Goal: Contribute content: Contribute content

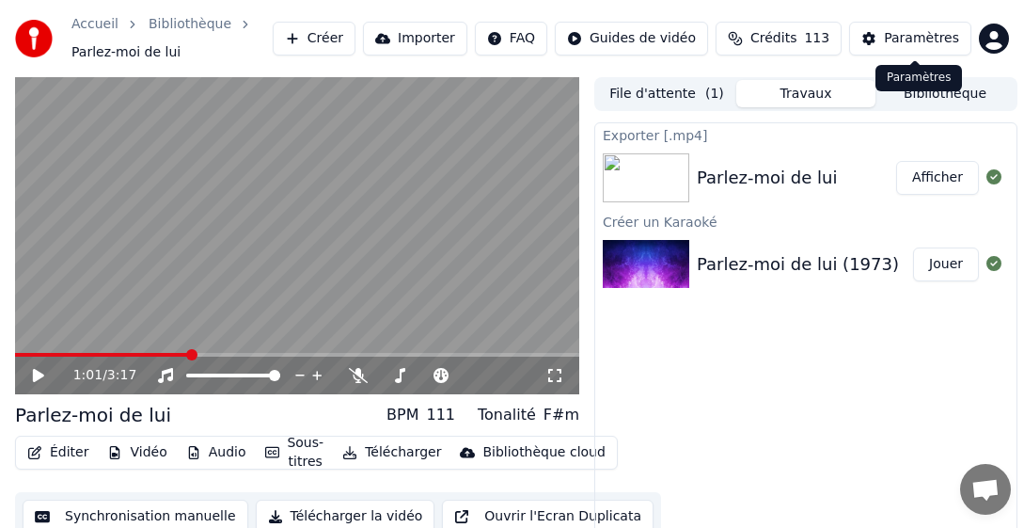
click at [921, 40] on div "Paramètres" at bounding box center [921, 38] width 75 height 19
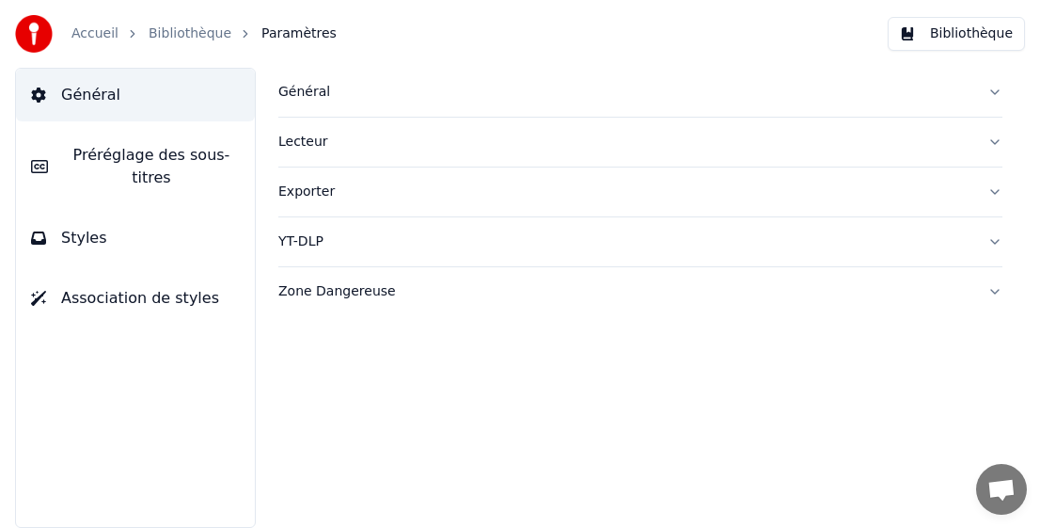
click at [317, 192] on div "Exporter" at bounding box center [625, 191] width 694 height 19
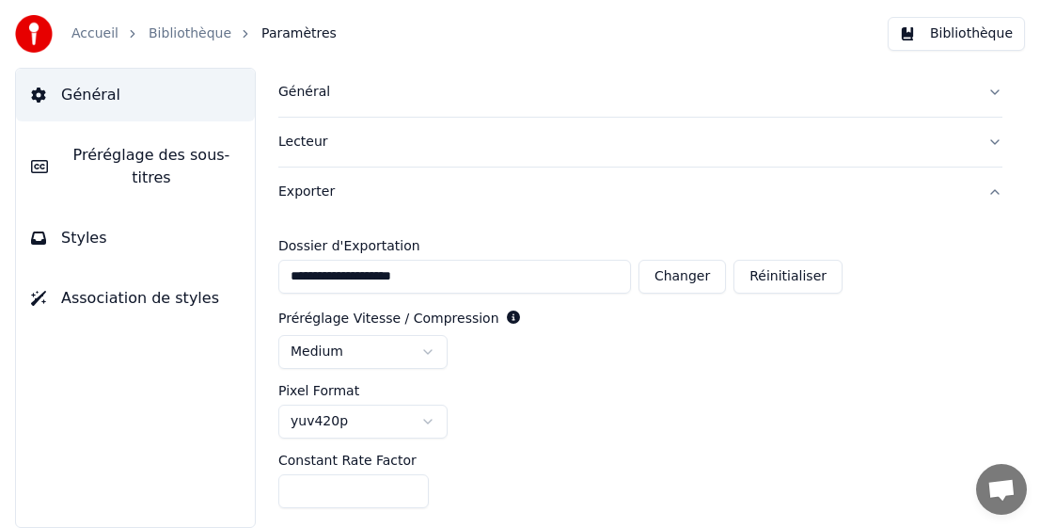
click at [88, 27] on link "Accueil" at bounding box center [94, 33] width 47 height 19
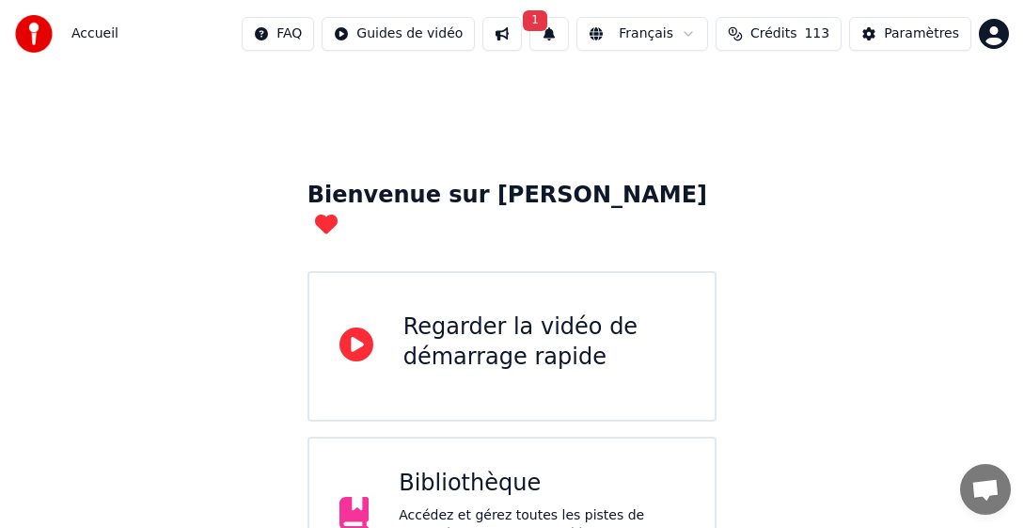
click at [457, 506] on div "Accédez et gérez toutes les pistes de karaoké que vous avez créées. Modifiez, o…" at bounding box center [542, 534] width 286 height 56
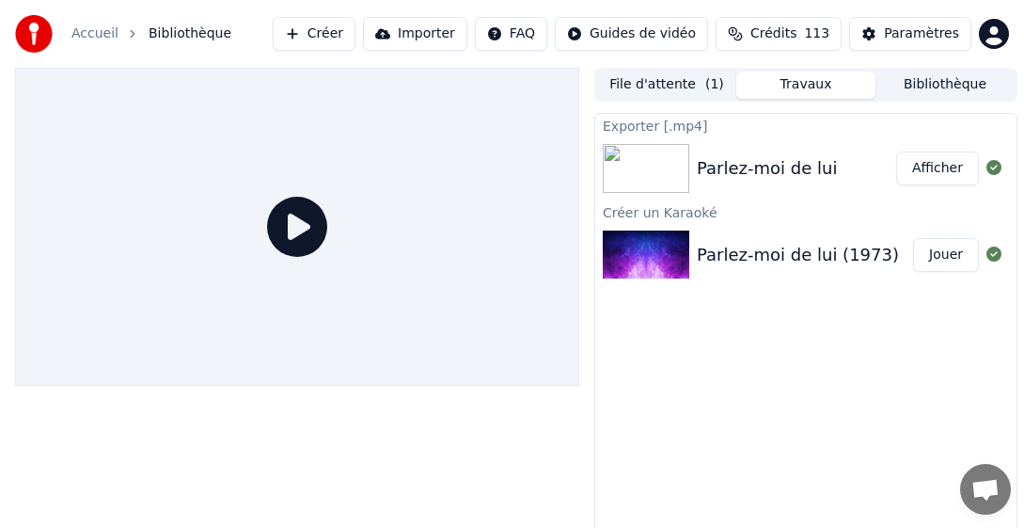
click at [956, 92] on button "Bibliothèque" at bounding box center [945, 84] width 139 height 27
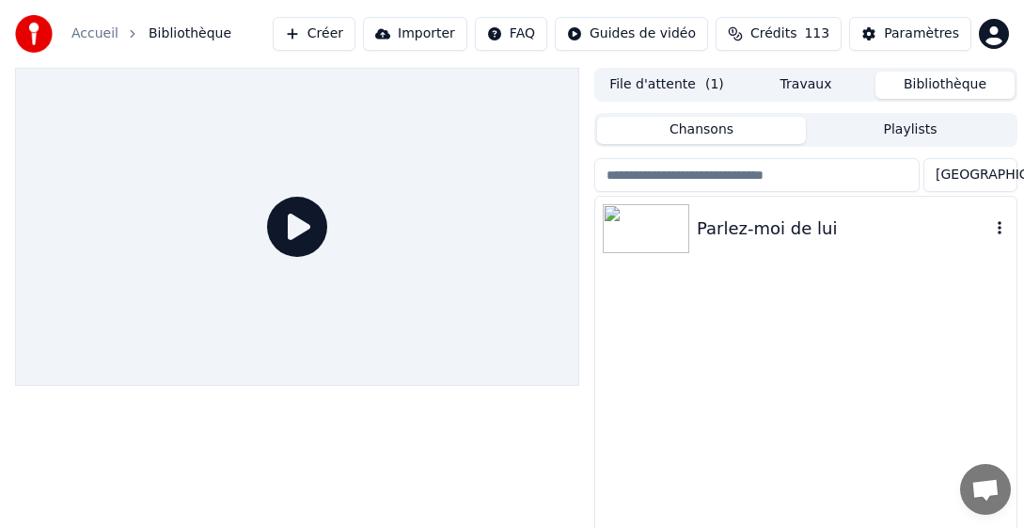
click at [997, 232] on icon "button" at bounding box center [1000, 227] width 19 height 15
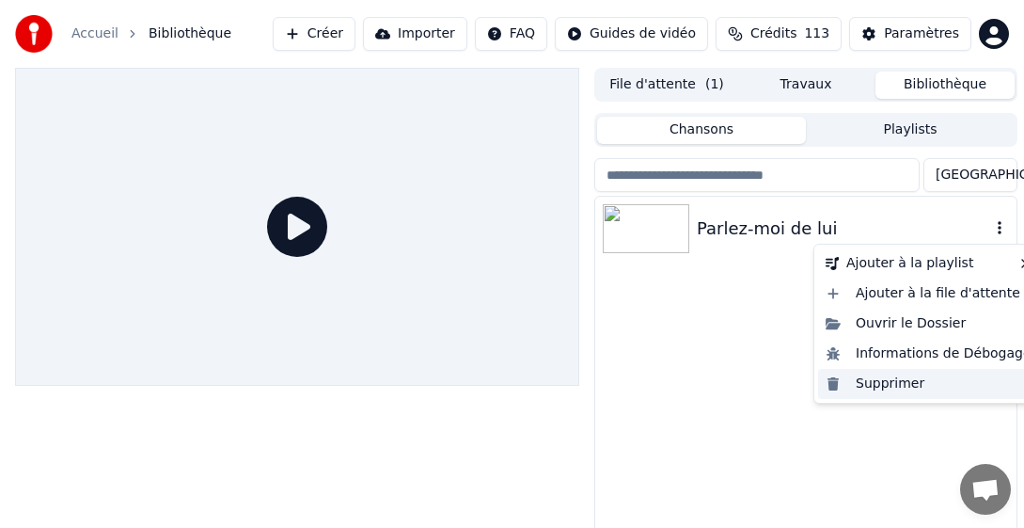
click at [892, 382] on div "Supprimer" at bounding box center [928, 384] width 221 height 30
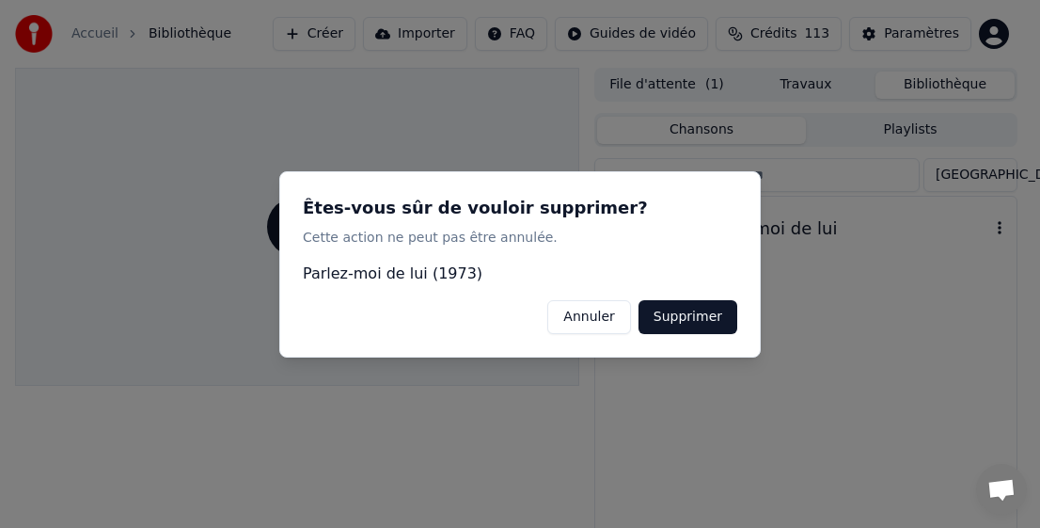
click at [706, 322] on button "Supprimer" at bounding box center [688, 316] width 99 height 34
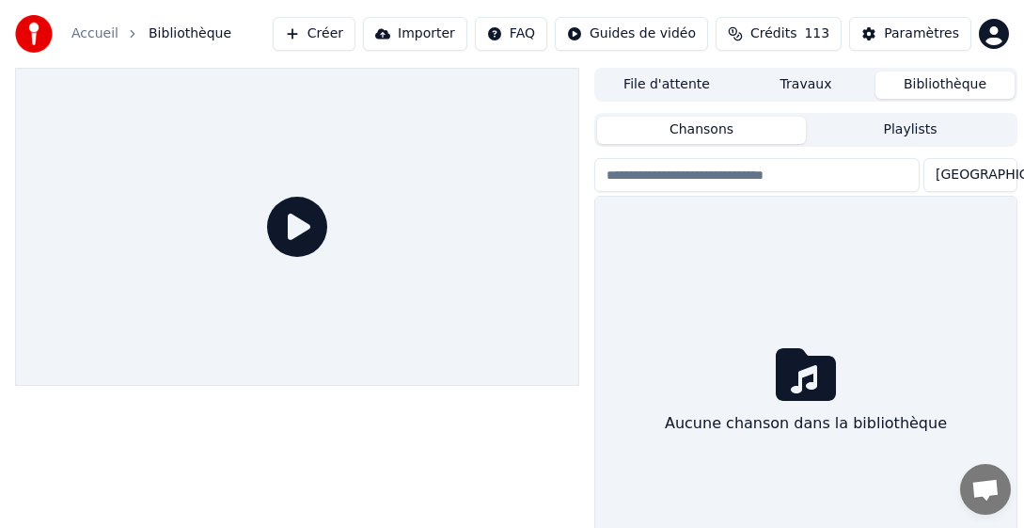
click at [340, 37] on button "Créer" at bounding box center [314, 34] width 83 height 34
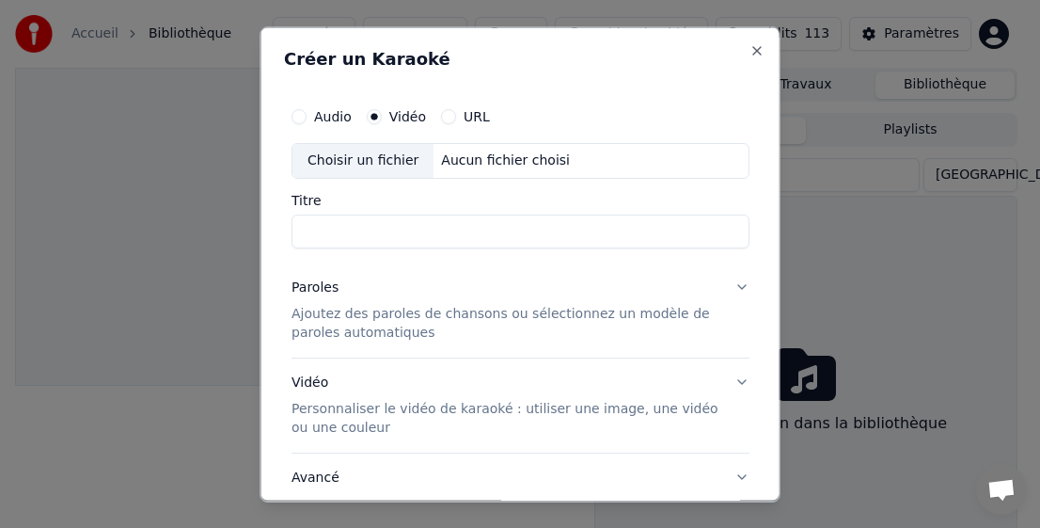
click at [357, 162] on div "Choisir un fichier" at bounding box center [363, 160] width 141 height 34
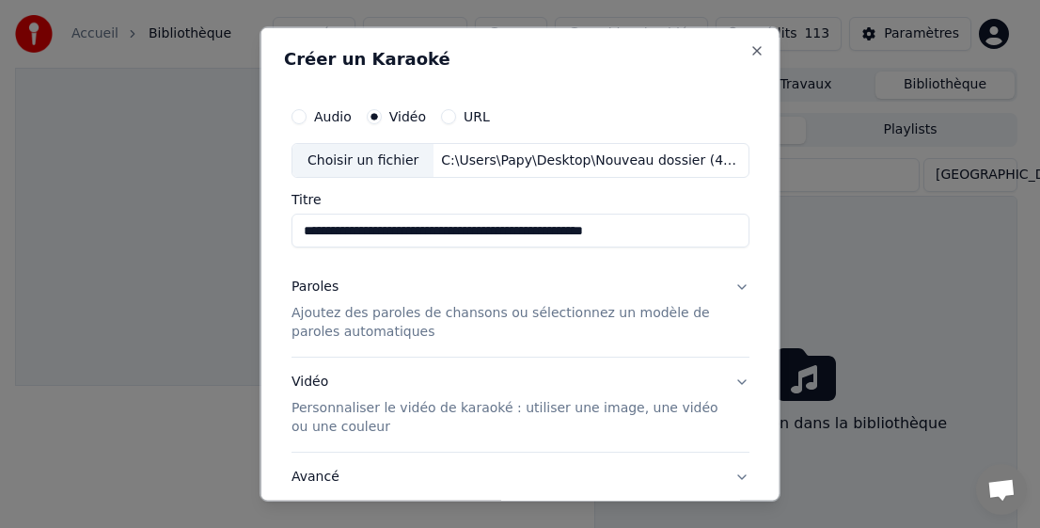
drag, startPoint x: 398, startPoint y: 229, endPoint x: 275, endPoint y: 227, distance: 123.2
click at [288, 228] on div "**********" at bounding box center [520, 314] width 473 height 450
drag, startPoint x: 555, startPoint y: 230, endPoint x: 470, endPoint y: 230, distance: 84.7
click at [470, 230] on input "**********" at bounding box center [521, 231] width 458 height 34
type input "**********"
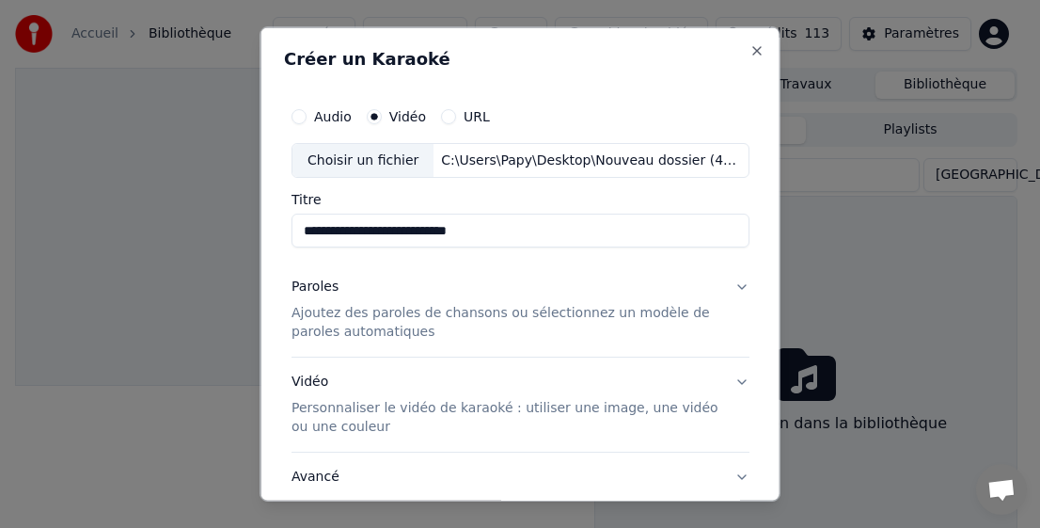
click at [364, 316] on p "Ajoutez des paroles de chansons ou sélectionnez un modèle de paroles automatiqu…" at bounding box center [506, 323] width 428 height 38
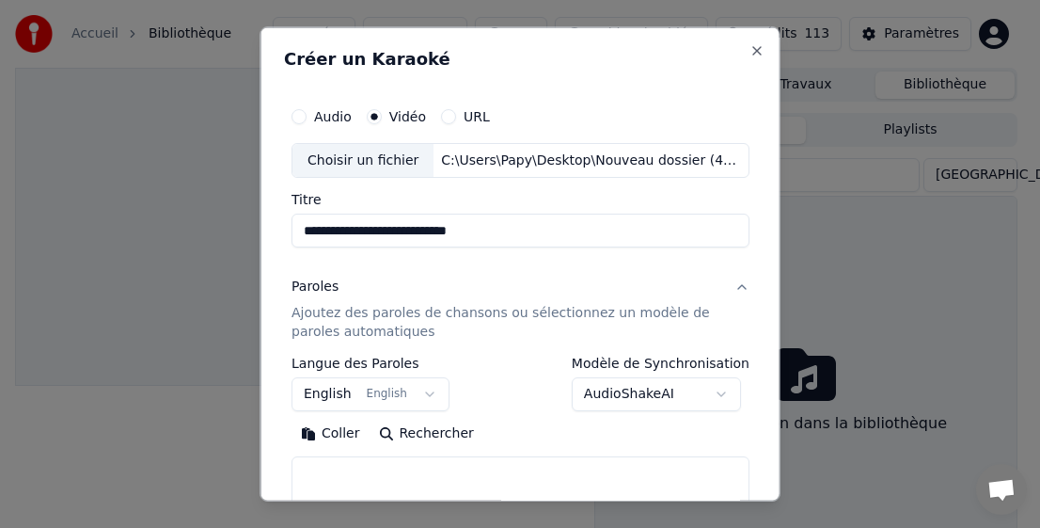
click at [323, 391] on button "English English" at bounding box center [371, 394] width 158 height 34
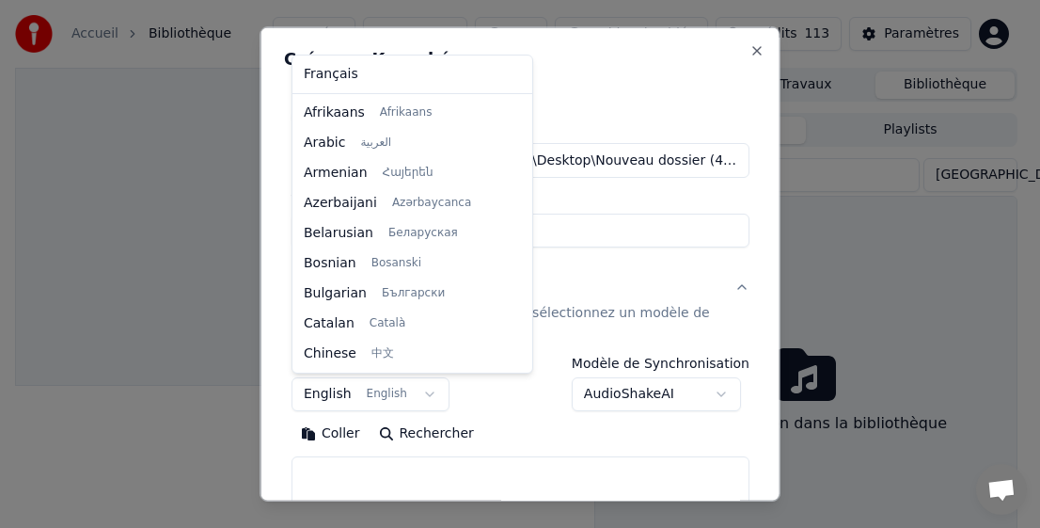
scroll to position [151, 0]
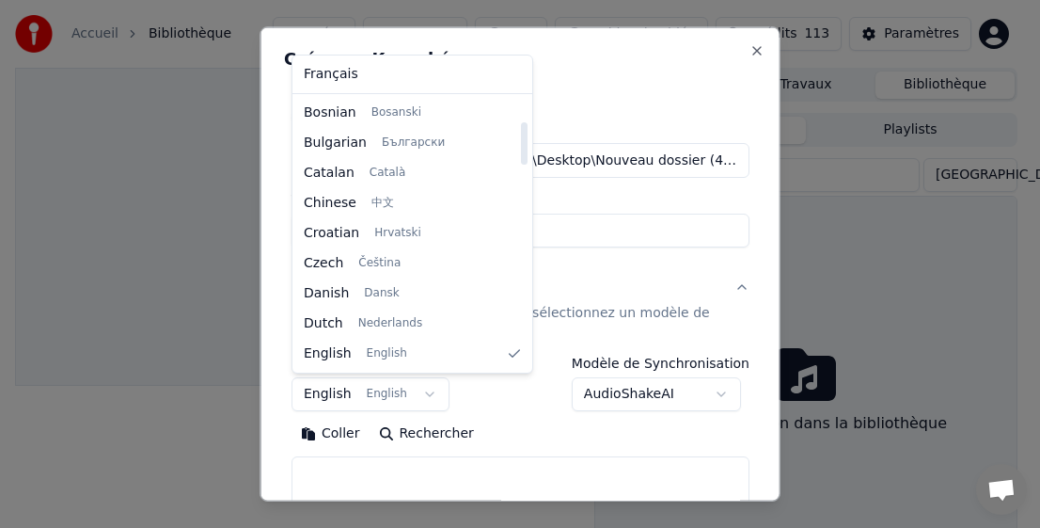
select select "**"
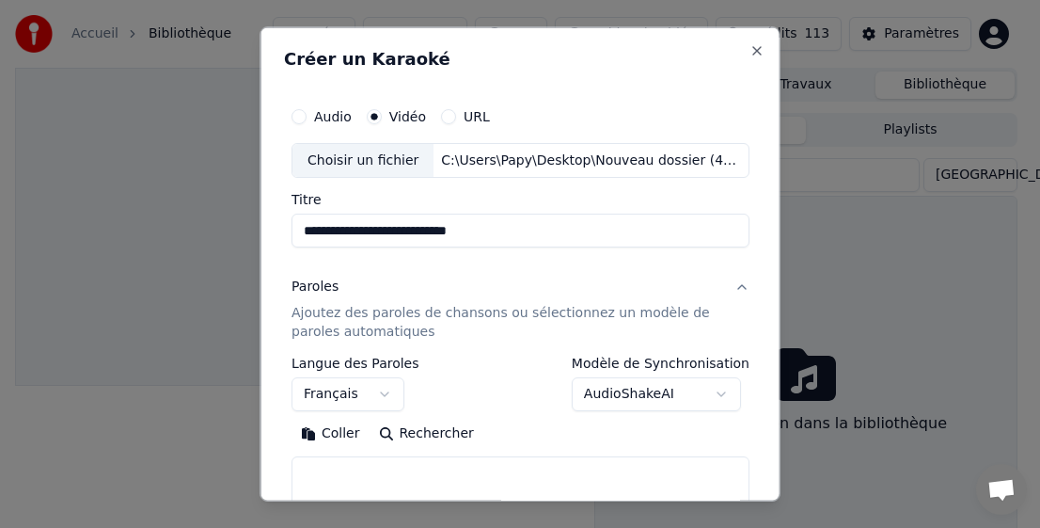
click at [344, 433] on button "Coller" at bounding box center [331, 434] width 78 height 30
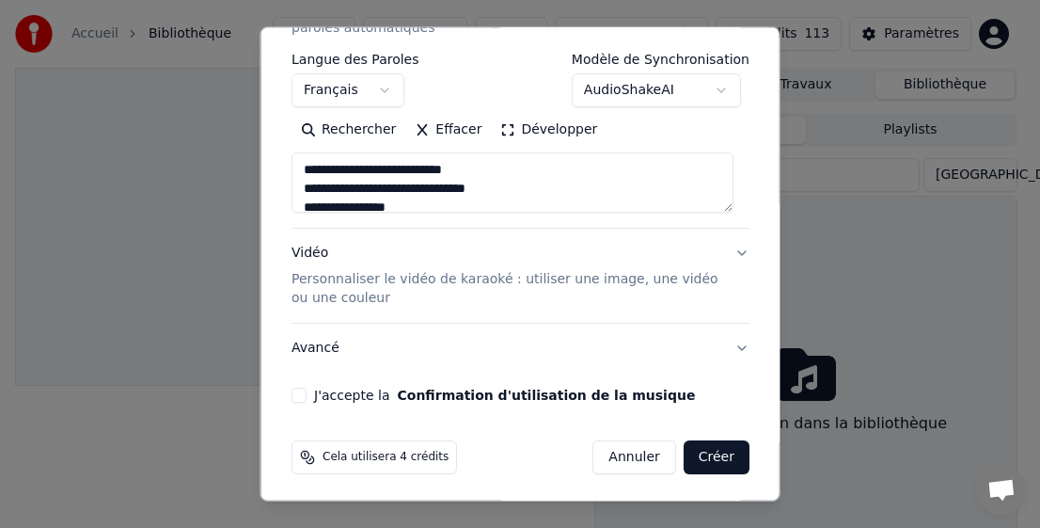
scroll to position [308, 0]
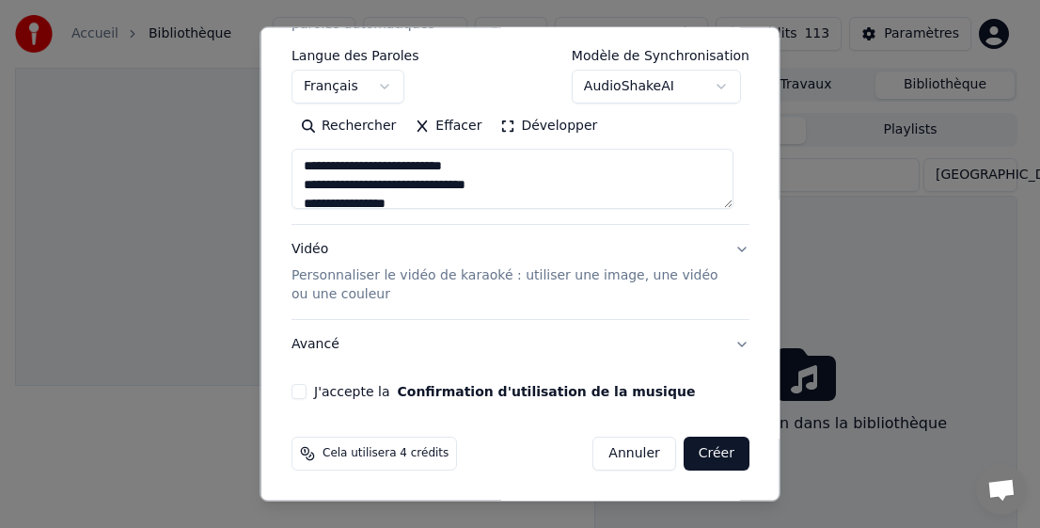
click at [296, 388] on button "J'accepte la Confirmation d'utilisation de la musique" at bounding box center [299, 391] width 15 height 15
click at [690, 453] on button "Créer" at bounding box center [716, 453] width 66 height 34
type textarea "**********"
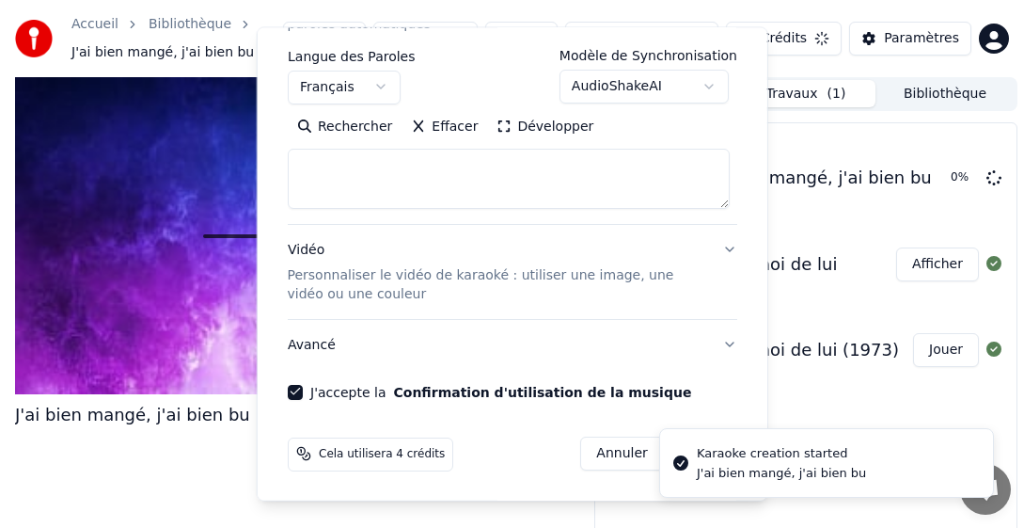
select select
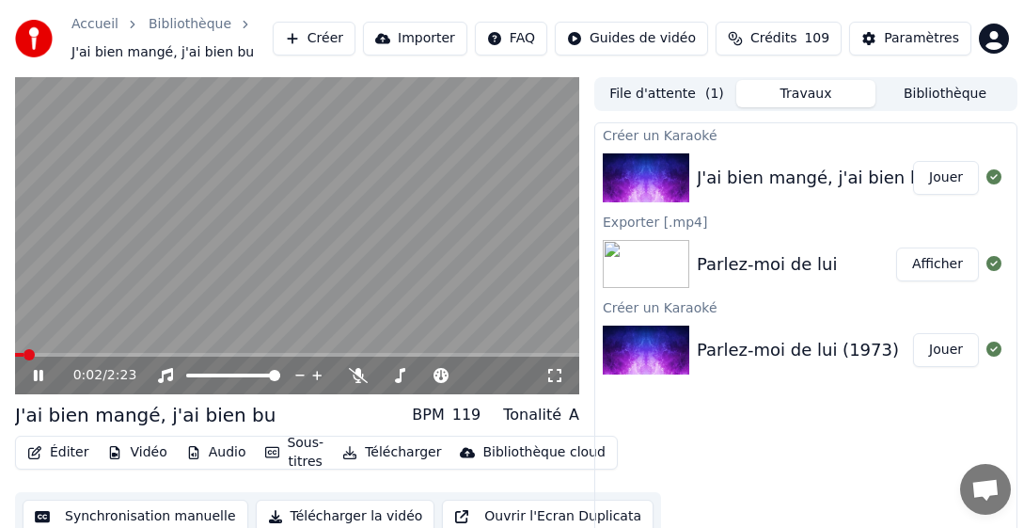
click at [405, 452] on button "Télécharger" at bounding box center [392, 452] width 114 height 26
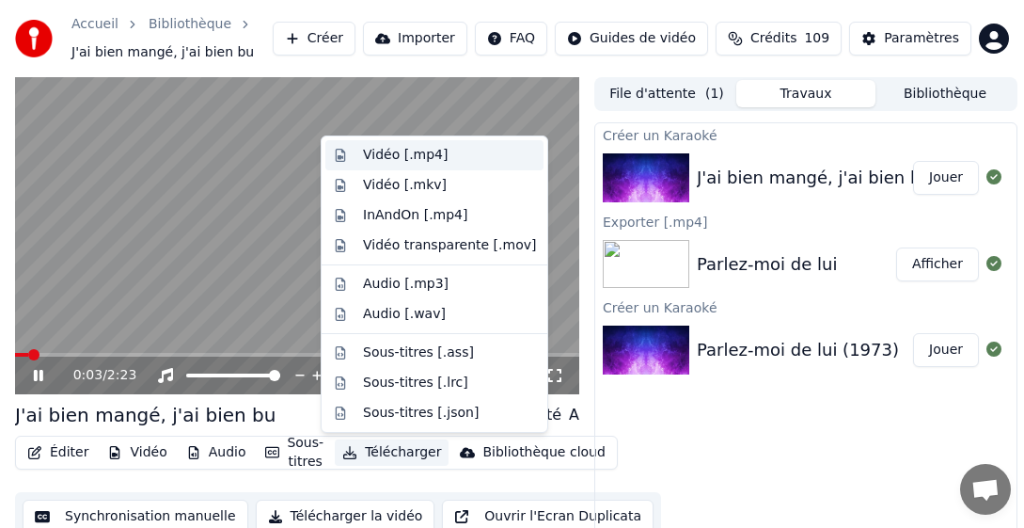
click at [435, 163] on div "Vidéo [.mp4]" at bounding box center [405, 155] width 85 height 19
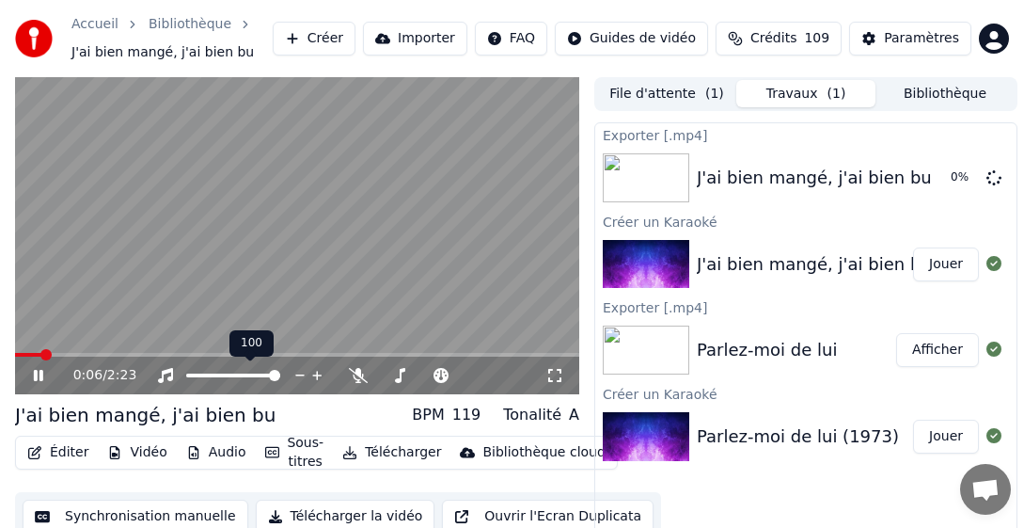
click at [246, 358] on icon at bounding box center [249, 354] width 13 height 13
click at [345, 355] on span at bounding box center [297, 355] width 564 height 4
click at [108, 355] on span at bounding box center [62, 355] width 95 height 4
click at [37, 365] on div "0:51 / 2:23" at bounding box center [297, 376] width 564 height 38
click at [42, 376] on icon at bounding box center [38, 375] width 9 height 11
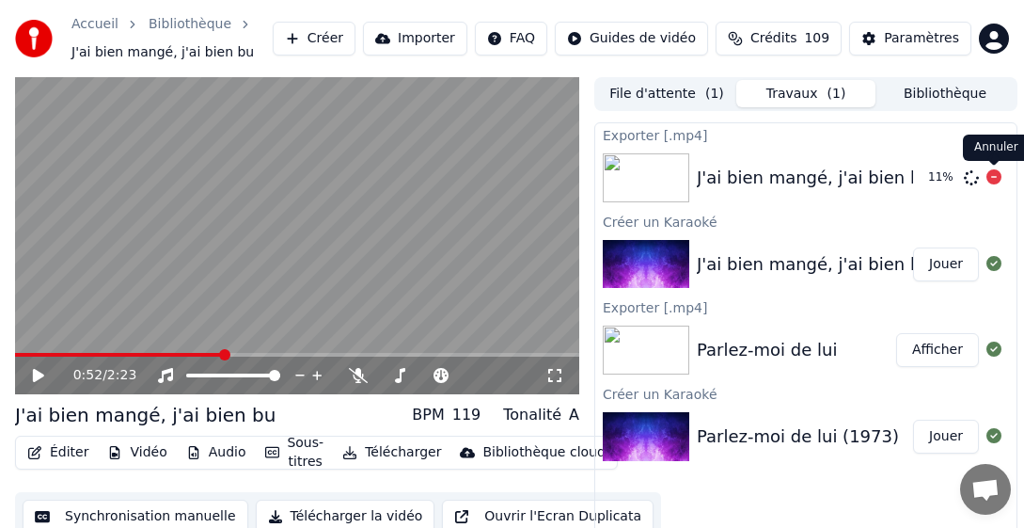
click at [996, 173] on icon at bounding box center [994, 176] width 15 height 15
click at [978, 88] on button "Bibliothèque" at bounding box center [945, 93] width 139 height 27
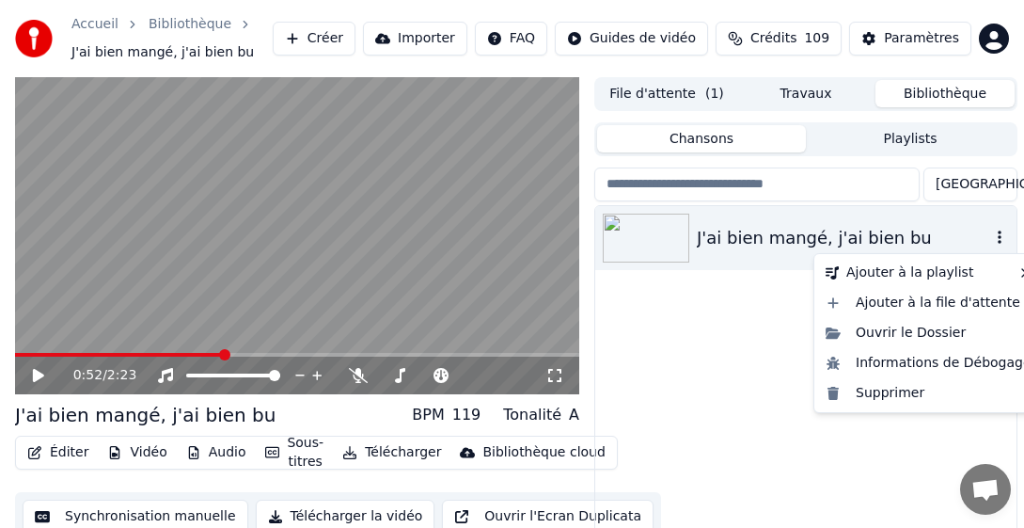
click at [1001, 240] on icon "button" at bounding box center [1000, 237] width 19 height 15
click at [893, 393] on div "Supprimer" at bounding box center [928, 393] width 221 height 30
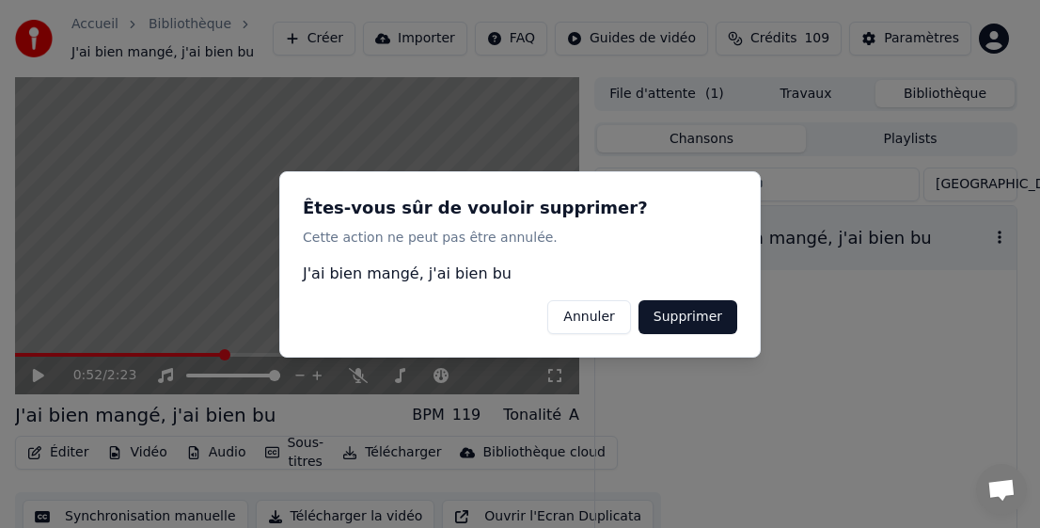
click at [700, 317] on button "Supprimer" at bounding box center [688, 316] width 99 height 34
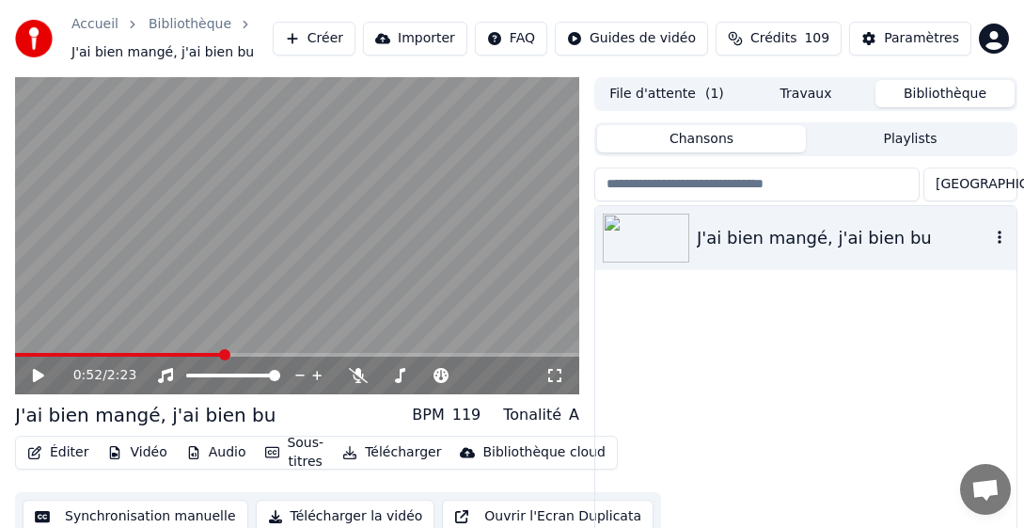
click at [997, 238] on icon "button" at bounding box center [1000, 237] width 19 height 15
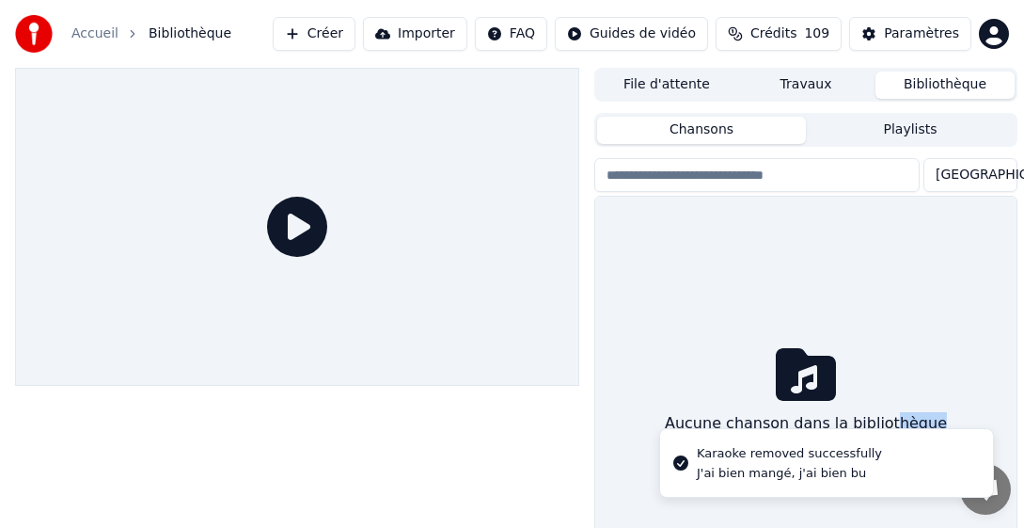
drag, startPoint x: 888, startPoint y: 391, endPoint x: 936, endPoint y: 309, distance: 95.7
click at [935, 323] on div "Aucune chanson dans la bibliothèque" at bounding box center [805, 394] width 421 height 394
click at [936, 307] on div "Aucune chanson dans la bibliothèque" at bounding box center [805, 394] width 421 height 394
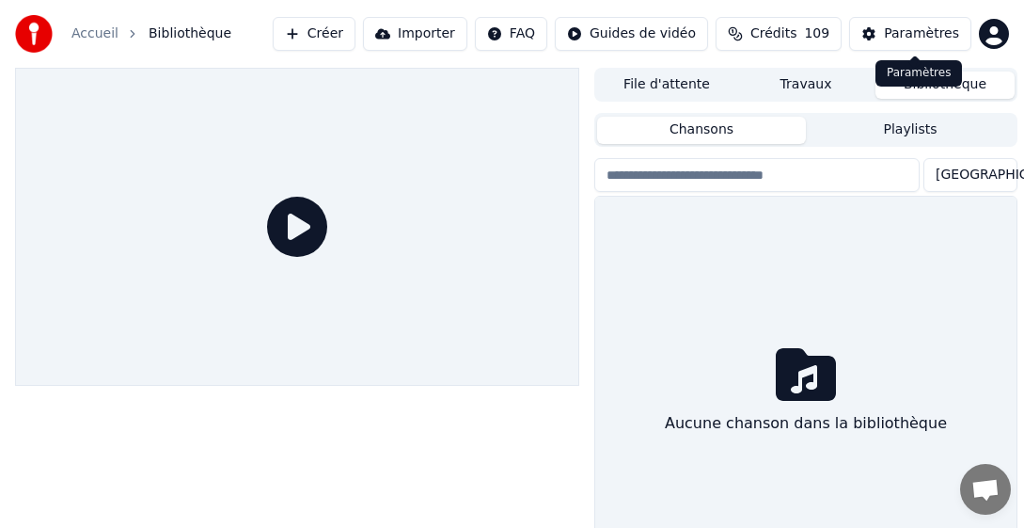
click at [906, 39] on div "Paramètres" at bounding box center [921, 33] width 75 height 19
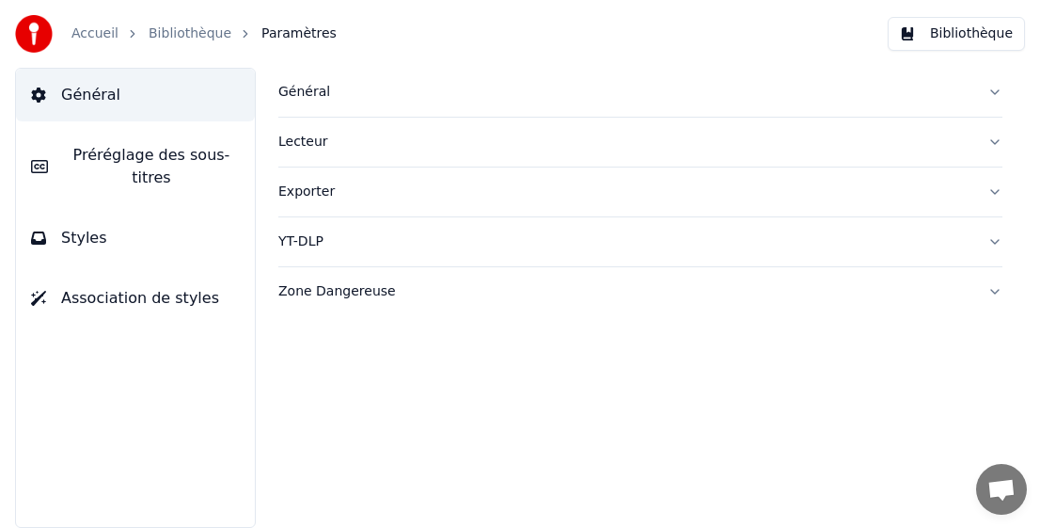
click at [303, 90] on div "Général" at bounding box center [625, 92] width 694 height 19
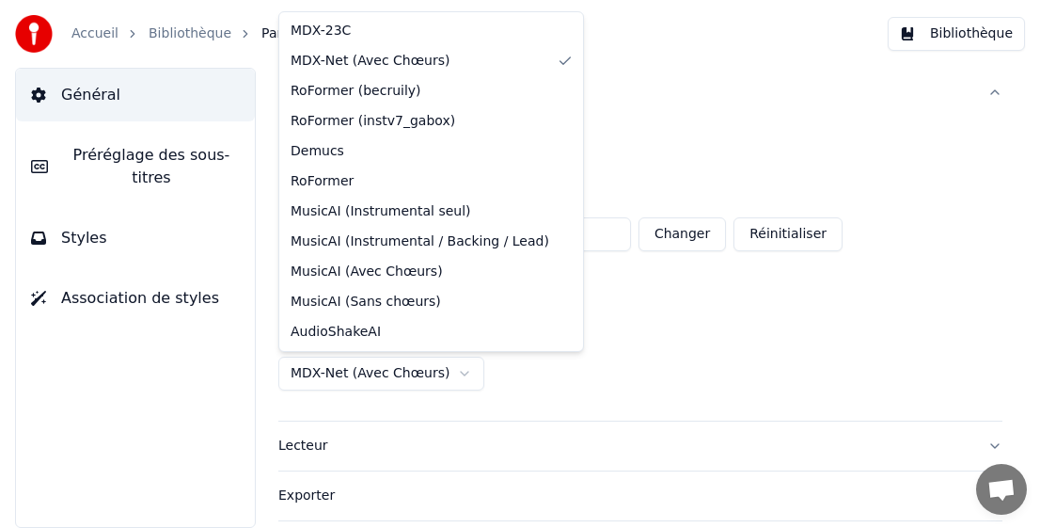
click at [379, 372] on html "**********" at bounding box center [520, 264] width 1040 height 528
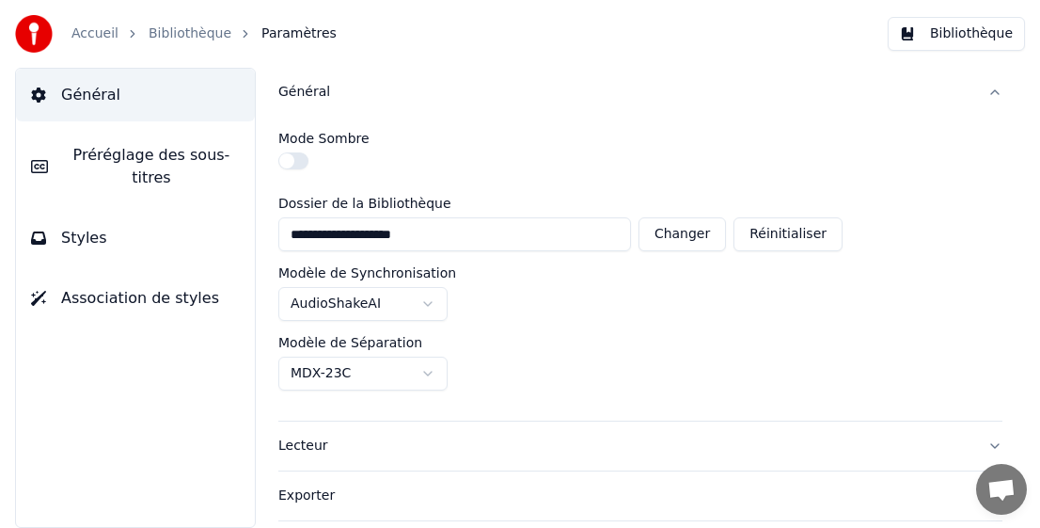
click at [87, 27] on link "Accueil" at bounding box center [94, 33] width 47 height 19
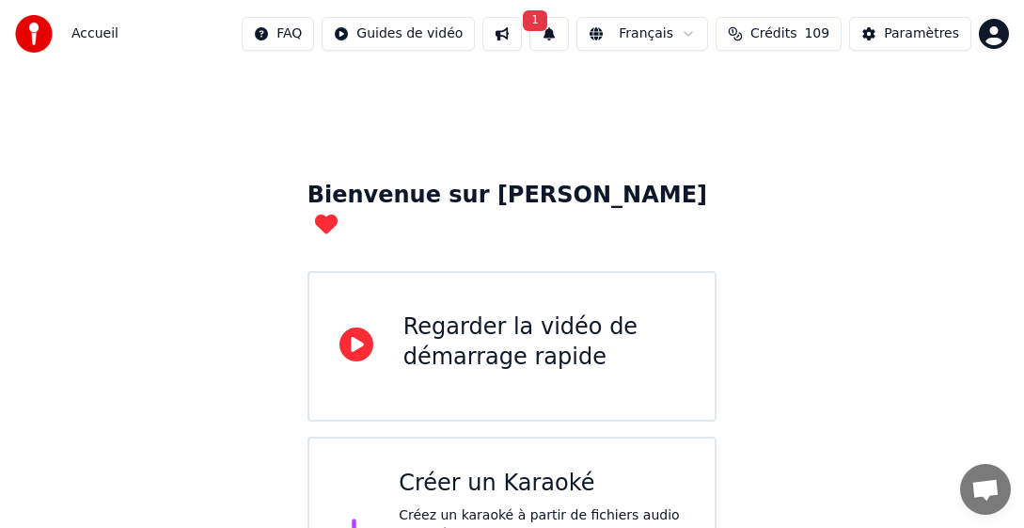
click at [426, 468] on div "Créer un Karaoké" at bounding box center [542, 483] width 286 height 30
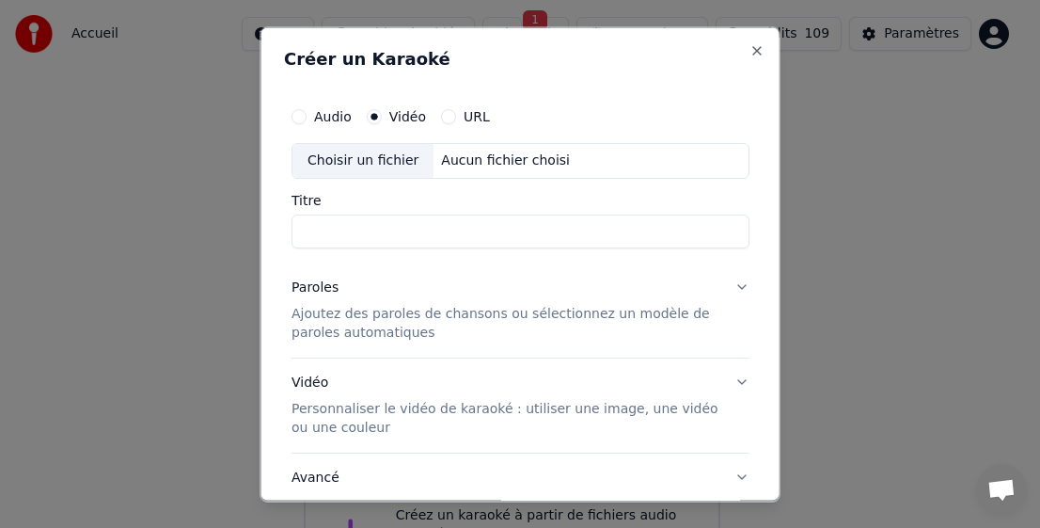
click at [377, 158] on div "Choisir un fichier" at bounding box center [363, 160] width 141 height 34
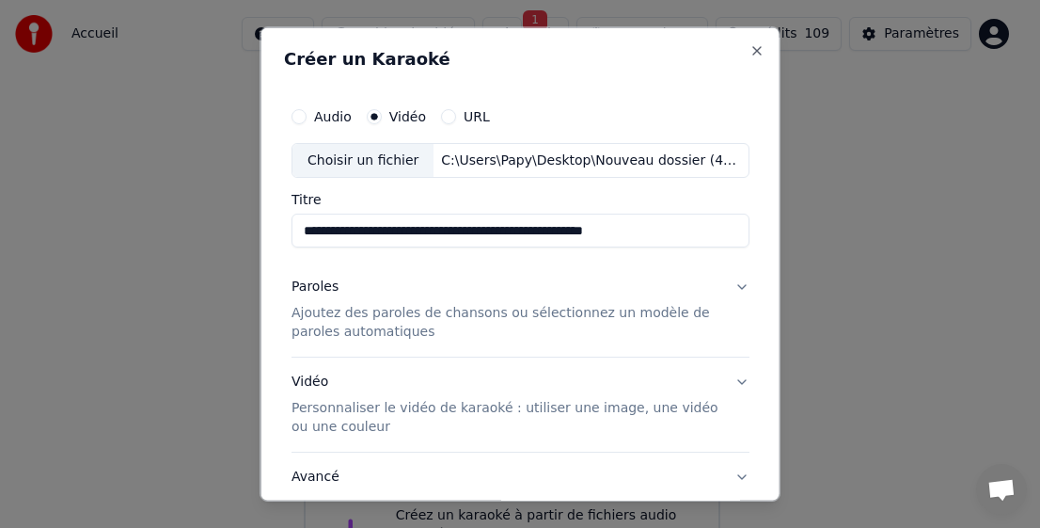
click at [399, 235] on input "**********" at bounding box center [521, 231] width 458 height 34
drag, startPoint x: 595, startPoint y: 230, endPoint x: 478, endPoint y: 232, distance: 116.7
click at [479, 232] on input "**********" at bounding box center [521, 231] width 458 height 34
type input "**********"
click at [326, 323] on p "Ajoutez des paroles de chansons ou sélectionnez un modèle de paroles automatiqu…" at bounding box center [506, 323] width 428 height 38
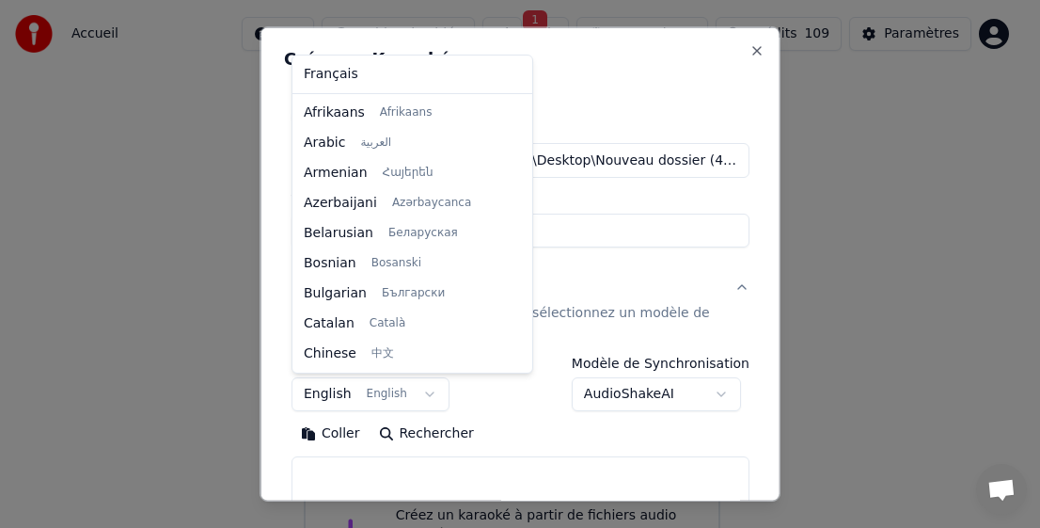
click at [317, 394] on body "**********" at bounding box center [512, 316] width 1024 height 632
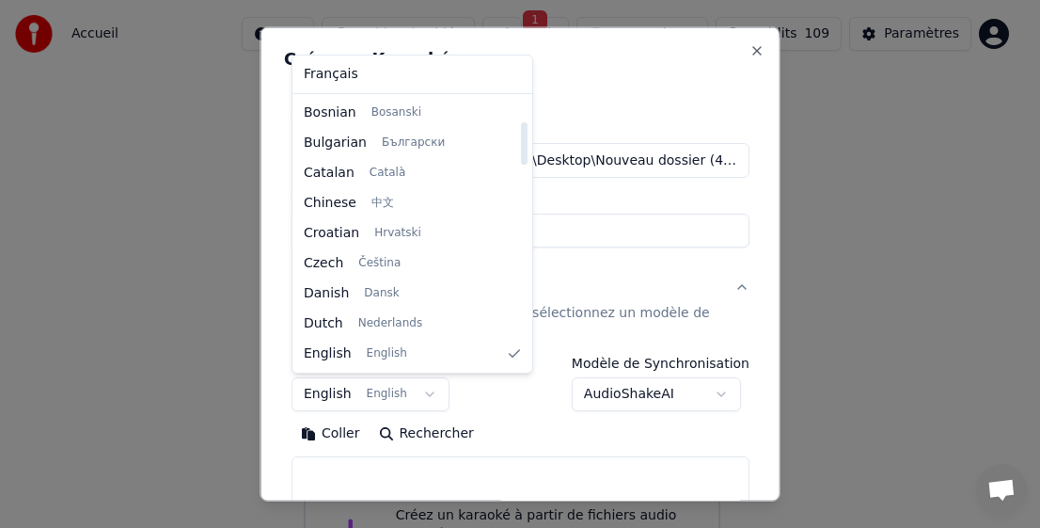
select select "**"
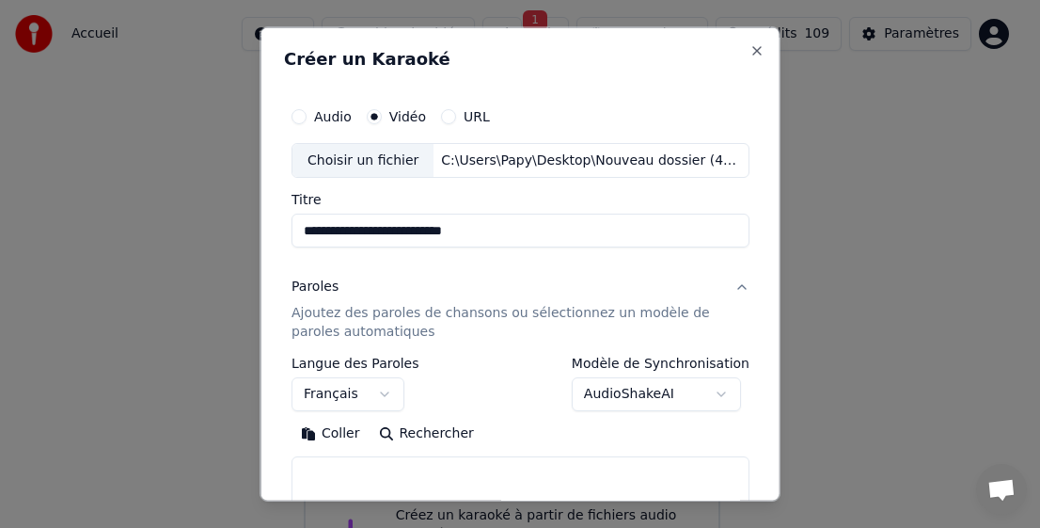
click at [335, 437] on button "Coller" at bounding box center [331, 434] width 78 height 30
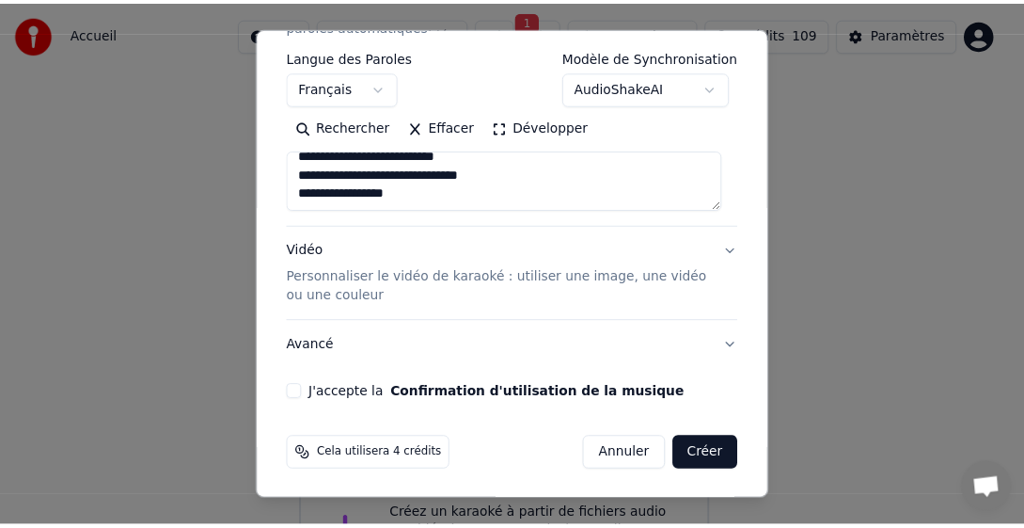
scroll to position [308, 0]
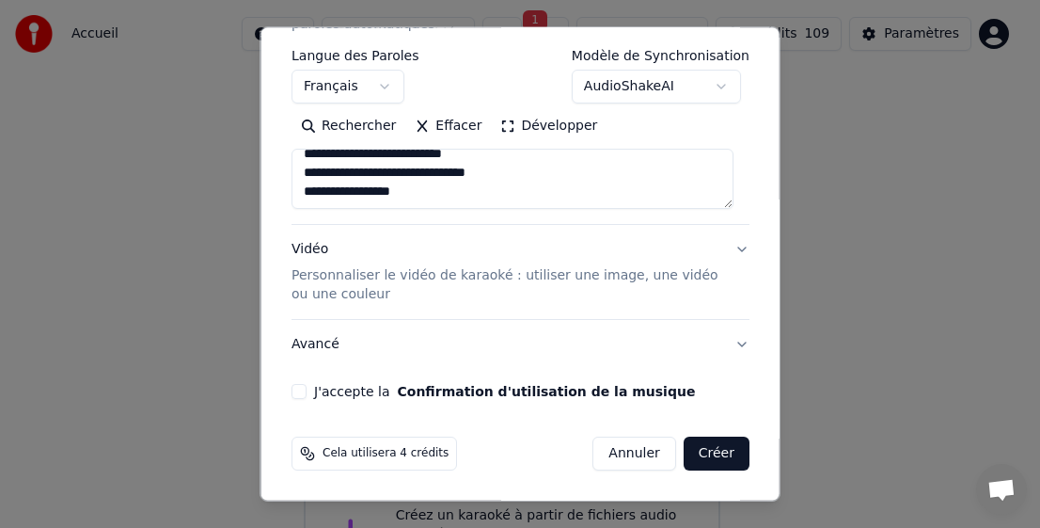
click at [304, 392] on button "J'accepte la Confirmation d'utilisation de la musique" at bounding box center [299, 391] width 15 height 15
click at [699, 452] on button "Créer" at bounding box center [716, 453] width 66 height 34
type textarea "**********"
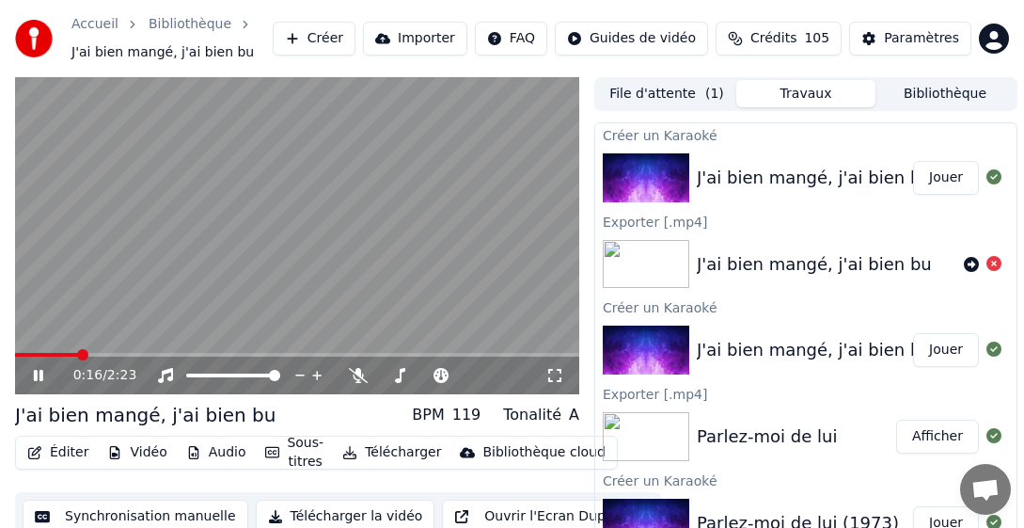
click at [355, 350] on video at bounding box center [297, 236] width 564 height 318
click at [316, 353] on span at bounding box center [297, 355] width 564 height 4
click at [32, 375] on icon at bounding box center [51, 375] width 43 height 15
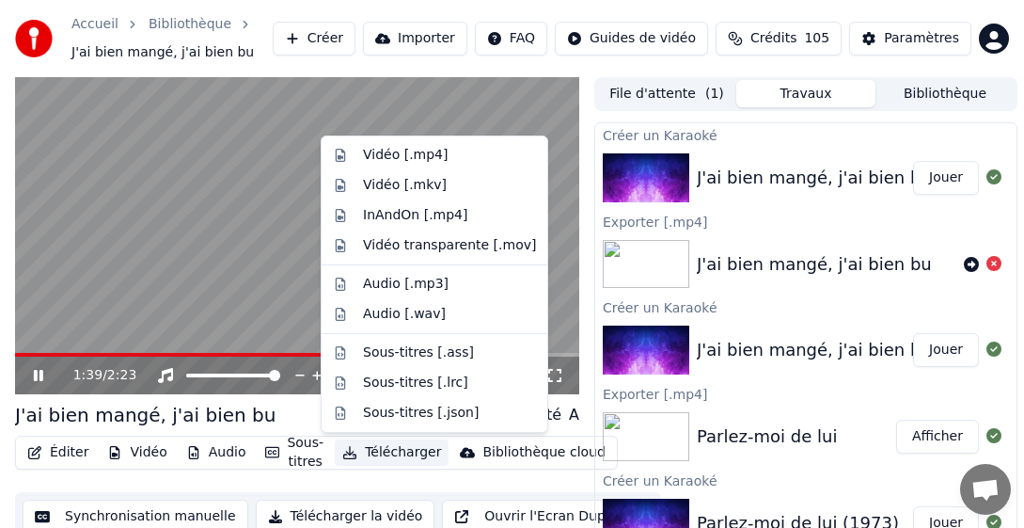
click at [408, 452] on button "Télécharger" at bounding box center [392, 452] width 114 height 26
click at [433, 157] on div "Vidéo [.mp4]" at bounding box center [405, 155] width 85 height 19
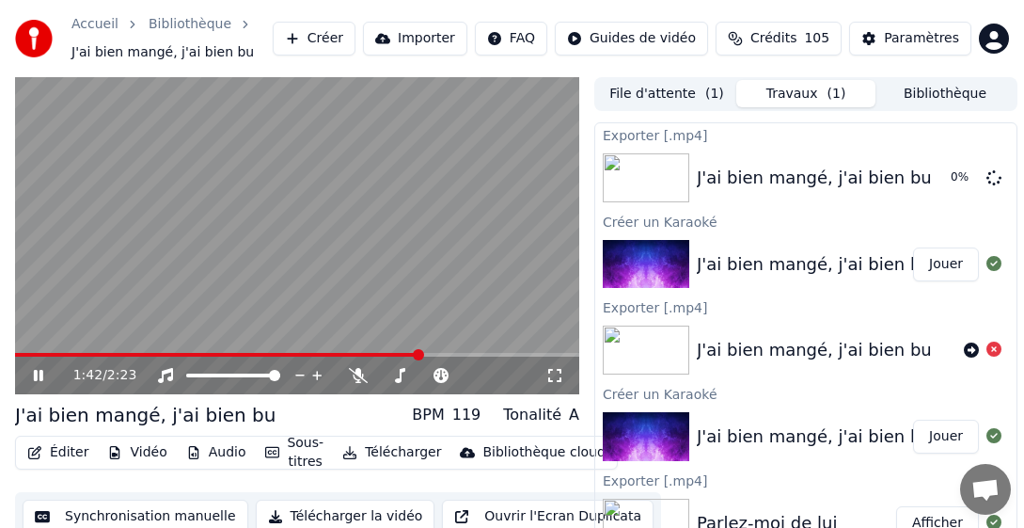
click at [35, 375] on icon at bounding box center [51, 375] width 43 height 15
